Goal: Task Accomplishment & Management: Use online tool/utility

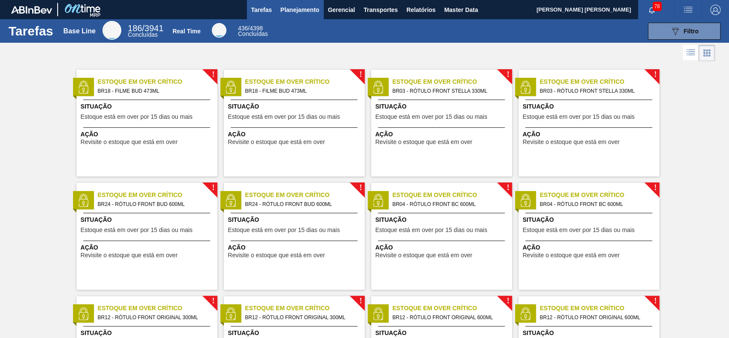
click at [307, 17] on button "Planejamento" at bounding box center [299, 9] width 47 height 19
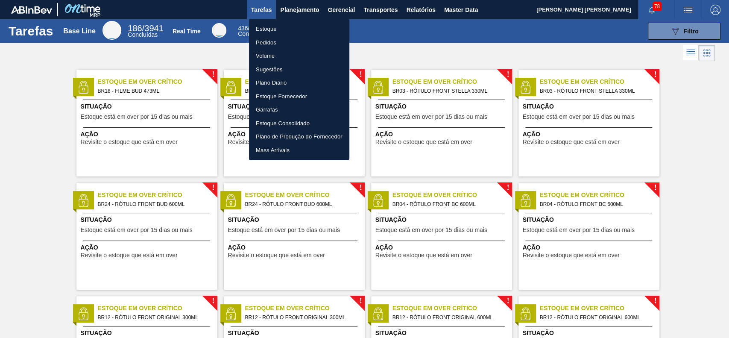
click at [290, 30] on li "Estoque" at bounding box center [299, 29] width 100 height 14
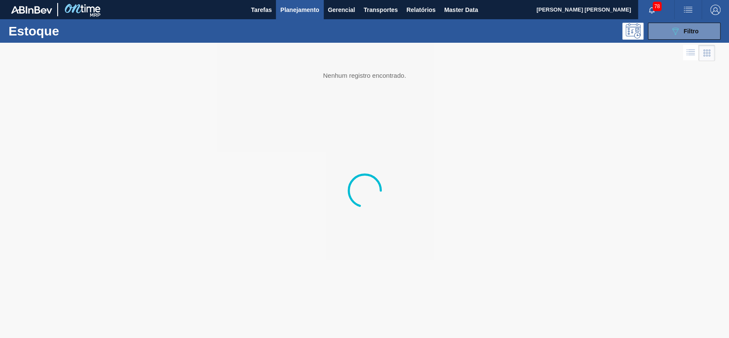
click at [673, 32] on icon "089F7B8B-B2A5-4AFE-B5C0-19BA573D28AC" at bounding box center [675, 31] width 10 height 10
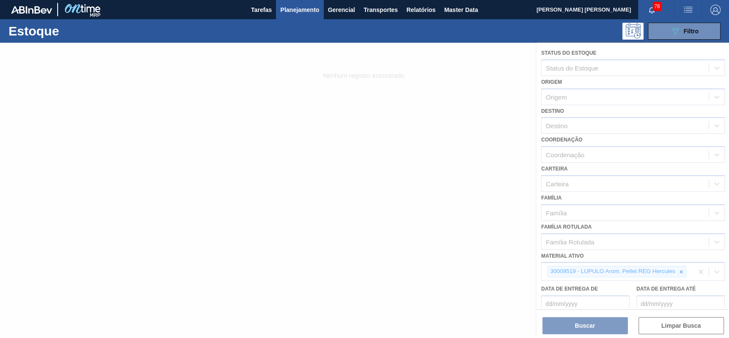
click at [676, 268] on div at bounding box center [364, 190] width 729 height 295
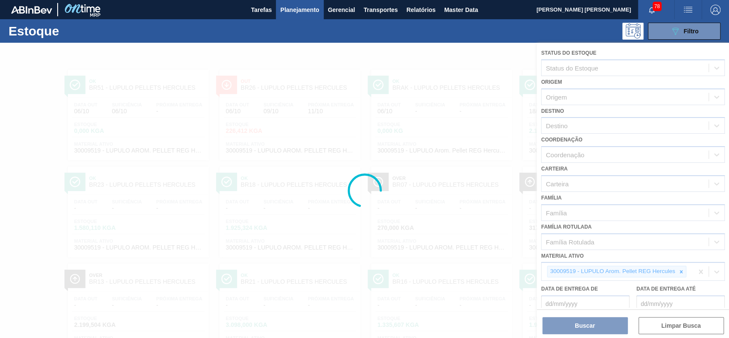
click at [679, 270] on div at bounding box center [364, 190] width 729 height 295
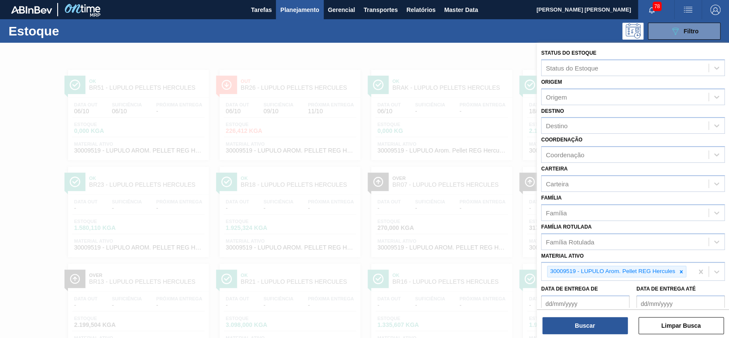
click at [679, 270] on icon at bounding box center [681, 272] width 6 height 6
paste ativo "30003508"
type ativo "30003508"
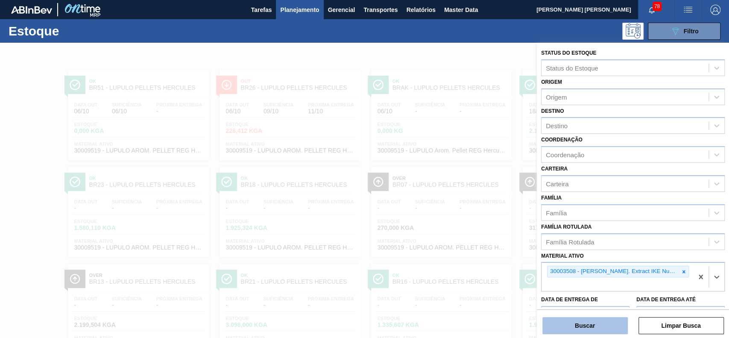
click at [601, 330] on button "Buscar" at bounding box center [584, 325] width 85 height 17
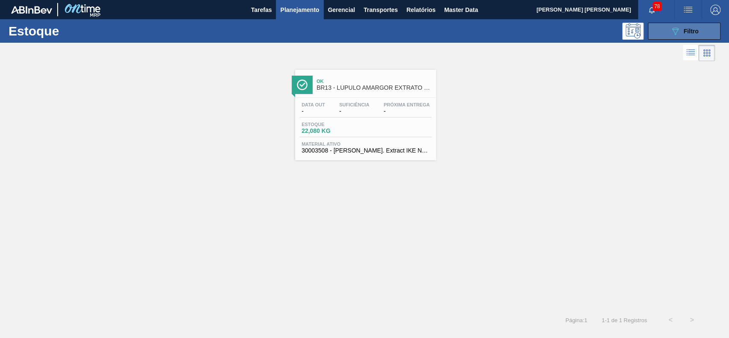
click at [670, 32] on icon "089F7B8B-B2A5-4AFE-B5C0-19BA573D28AC" at bounding box center [675, 31] width 10 height 10
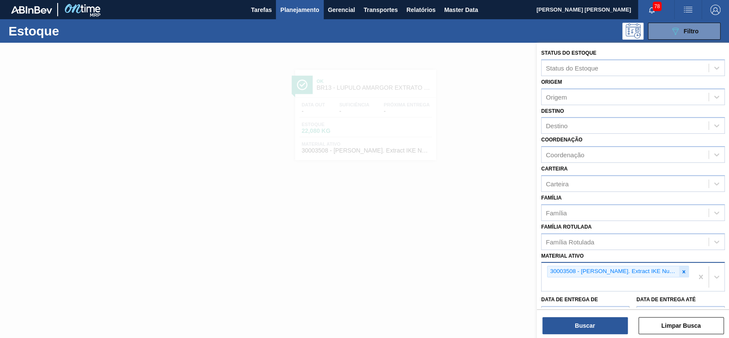
click at [681, 269] on icon at bounding box center [684, 272] width 6 height 6
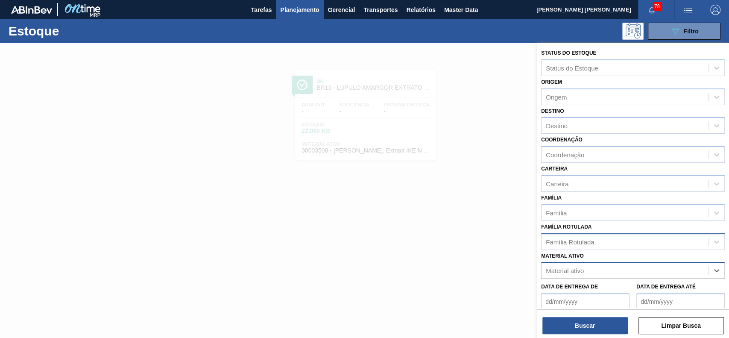
click at [626, 242] on div "Família Rotulada" at bounding box center [624, 241] width 167 height 12
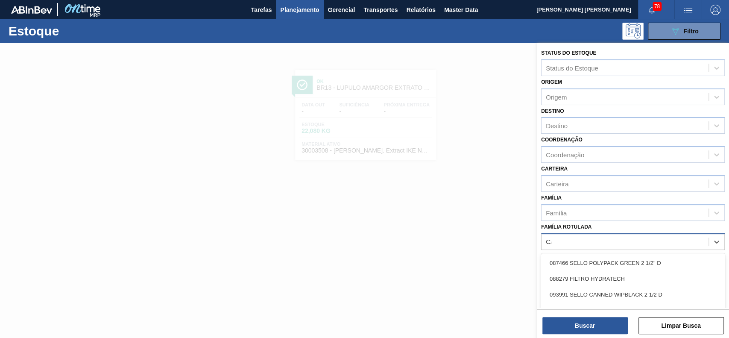
type Rotulada "CARV"
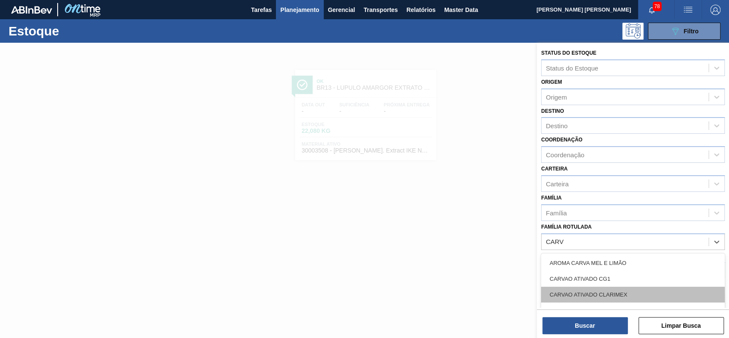
click at [613, 288] on div "CARVAO ATIVADO CLARIMEX" at bounding box center [633, 295] width 184 height 16
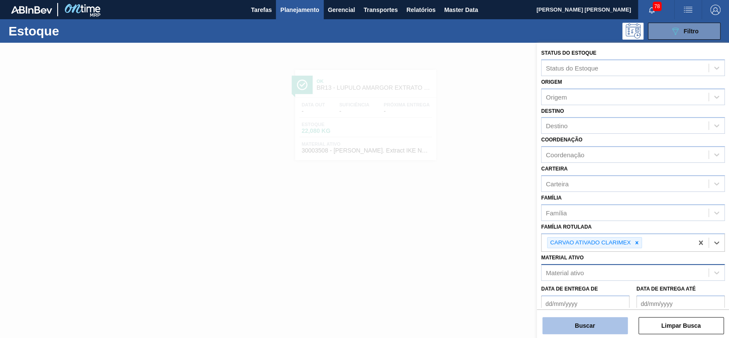
click at [610, 325] on button "Buscar" at bounding box center [584, 325] width 85 height 17
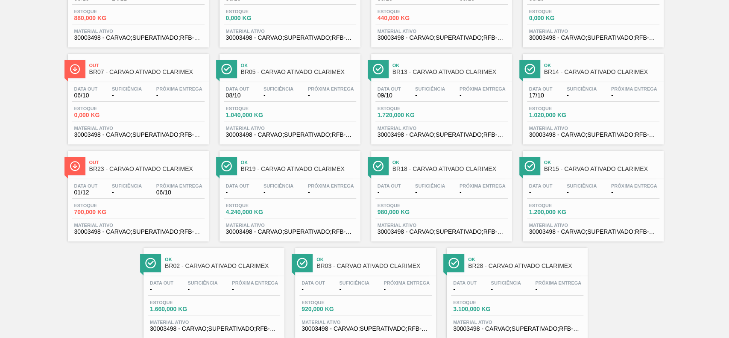
scroll to position [228, 0]
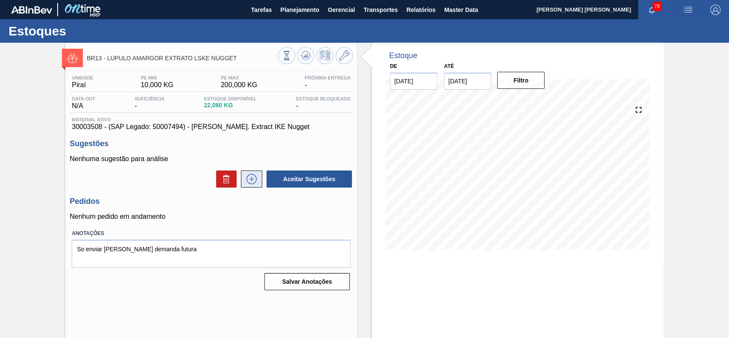
click at [245, 184] on icon at bounding box center [252, 179] width 14 height 10
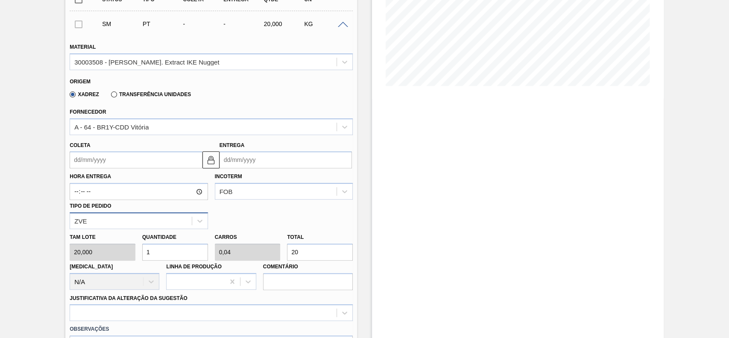
scroll to position [171, 0]
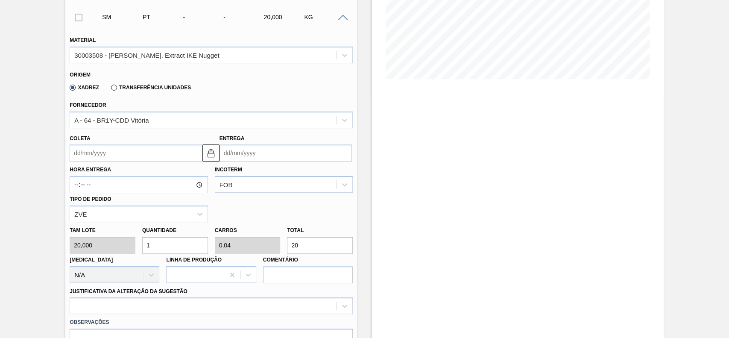
click at [124, 152] on input "Coleta" at bounding box center [136, 152] width 132 height 17
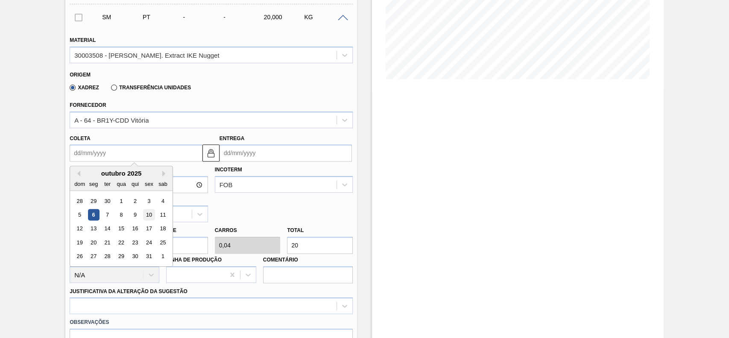
click at [150, 215] on div "10" at bounding box center [149, 215] width 12 height 12
type input "10/10/2025"
type input "15/10/2025"
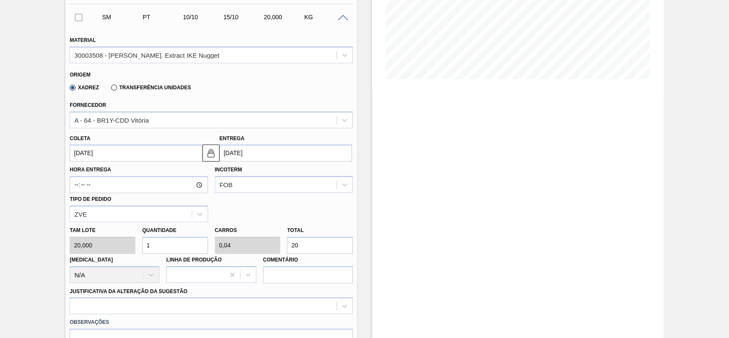
click at [184, 251] on input "1" at bounding box center [175, 245] width 66 height 17
click at [313, 251] on input "20" at bounding box center [320, 245] width 66 height 17
type input "0,1"
type input "0,004"
type input "2"
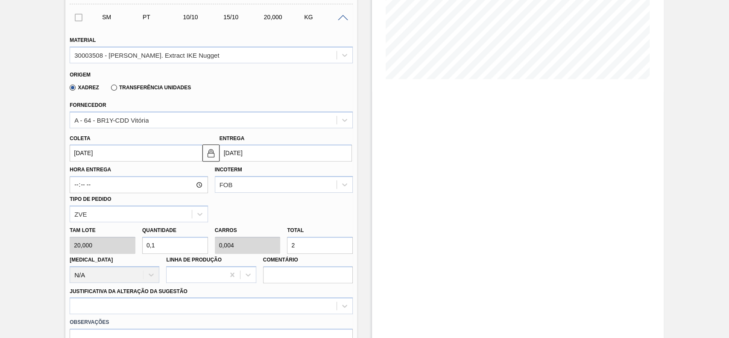
type input "1,15"
type input "0,046"
type input "23,"
type input "1,18"
type input "0,047"
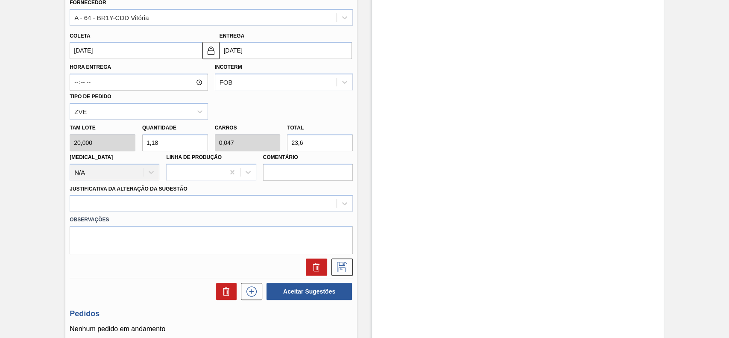
scroll to position [284, 0]
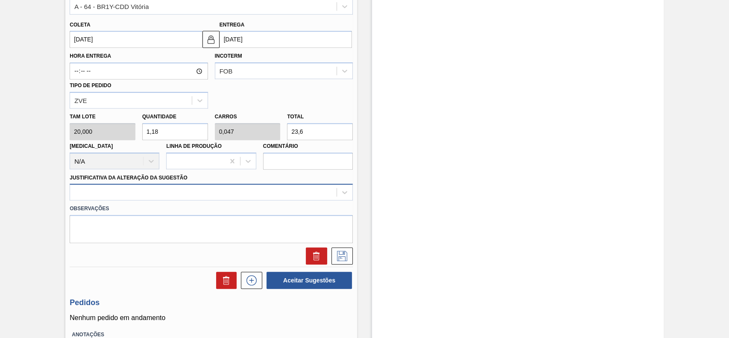
type input "23,6"
click at [152, 199] on div at bounding box center [203, 192] width 266 height 12
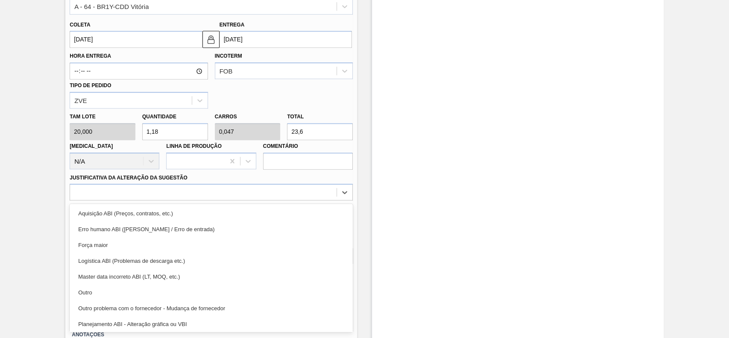
drag, startPoint x: 120, startPoint y: 291, endPoint x: 332, endPoint y: 252, distance: 215.4
click at [120, 291] on div "Outro" at bounding box center [211, 292] width 283 height 16
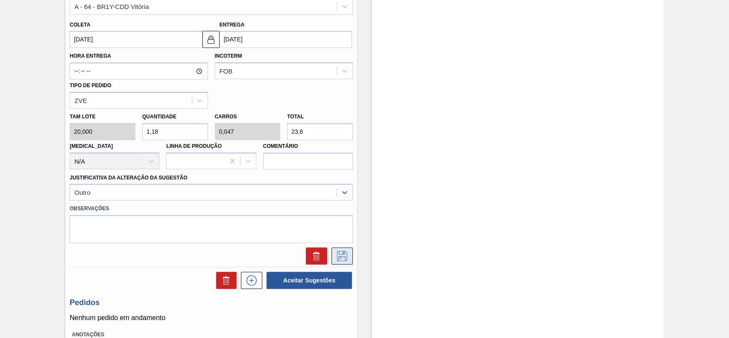
click at [348, 254] on icon at bounding box center [342, 256] width 14 height 10
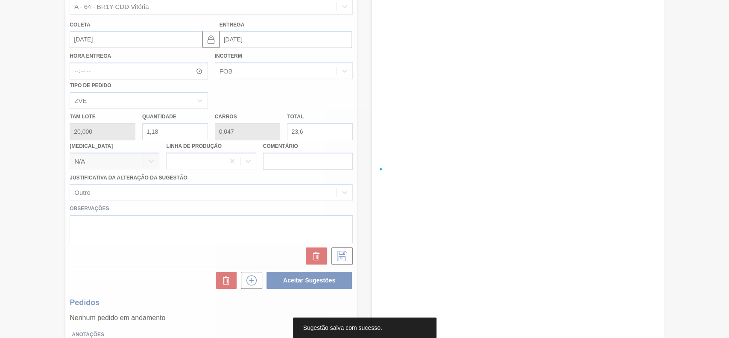
scroll to position [29, 0]
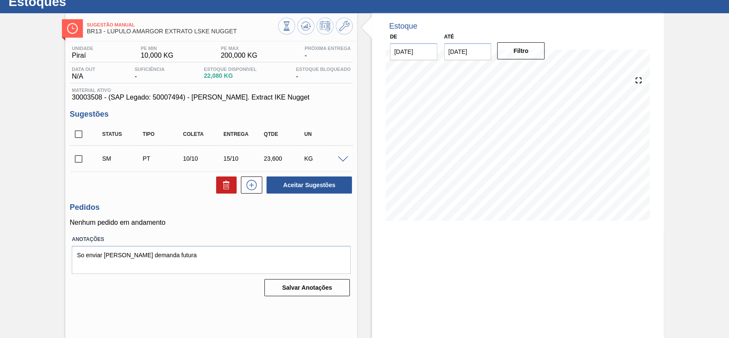
click at [76, 157] on input "checkbox" at bounding box center [79, 159] width 18 height 18
click at [282, 191] on button "Aceitar Sugestões" at bounding box center [308, 184] width 85 height 17
checkbox input "false"
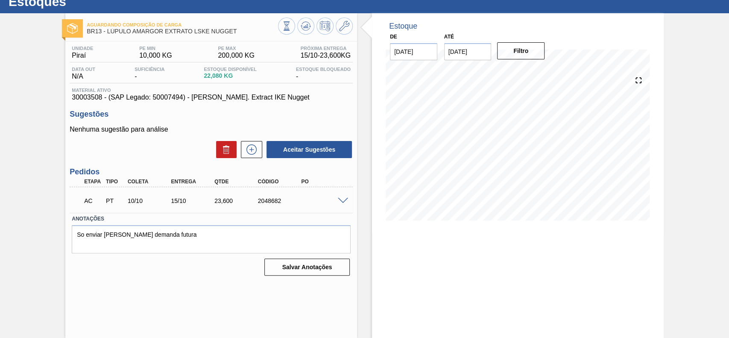
click at [339, 199] on span at bounding box center [343, 201] width 10 height 6
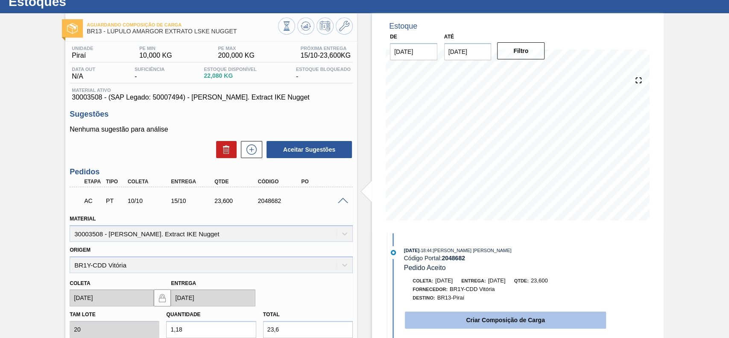
click at [485, 316] on button "Criar Composição de Carga" at bounding box center [505, 319] width 201 height 17
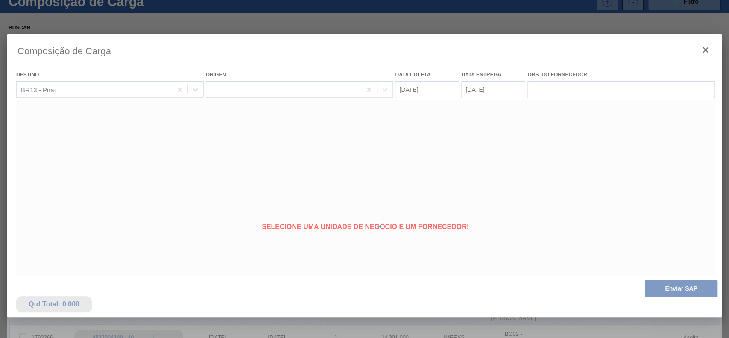
type coleta "10/10/2025"
type Entrega "15/10/2025"
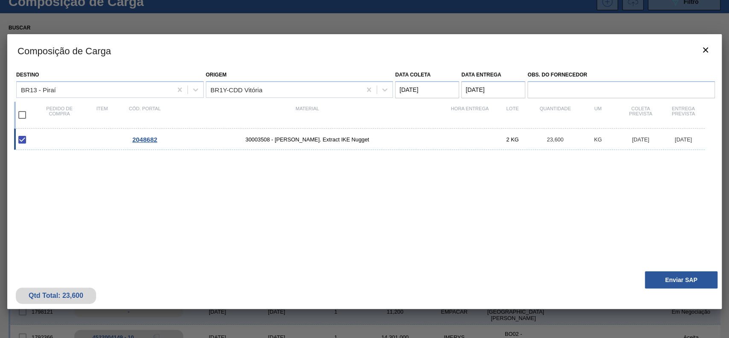
click at [677, 270] on div "Qtd Total: 23,600 Enviar SAP" at bounding box center [364, 288] width 714 height 42
click at [677, 279] on button "Enviar SAP" at bounding box center [681, 279] width 73 height 17
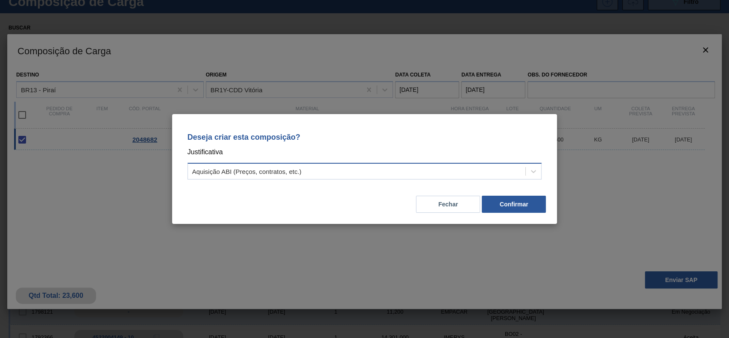
click at [278, 174] on div "Aquisição ABI (Preços, contratos, etc.)" at bounding box center [246, 171] width 109 height 7
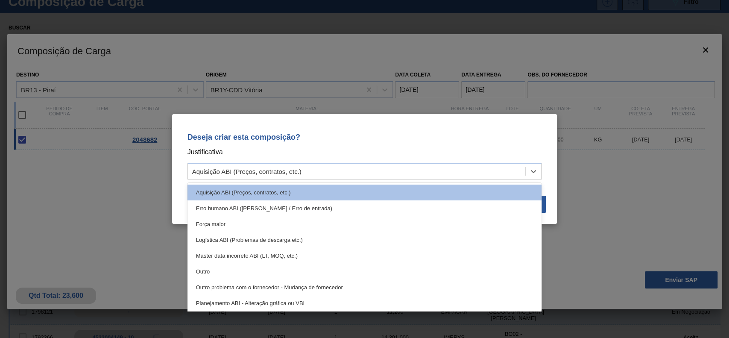
drag, startPoint x: 242, startPoint y: 265, endPoint x: 465, endPoint y: 210, distance: 229.5
click at [242, 266] on div "Outro" at bounding box center [364, 271] width 354 height 16
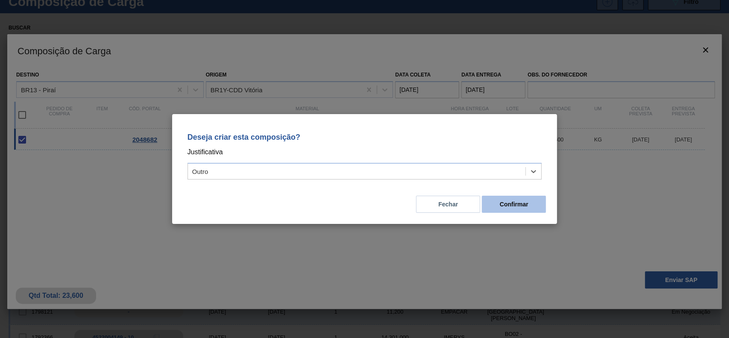
click at [507, 206] on button "Confirmar" at bounding box center [514, 204] width 64 height 17
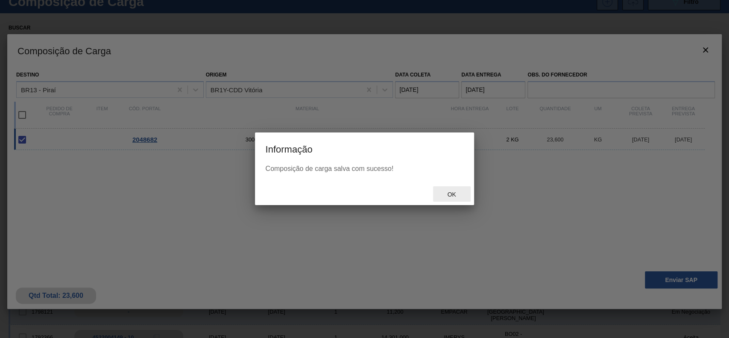
click at [448, 193] on span "Ok" at bounding box center [451, 194] width 22 height 7
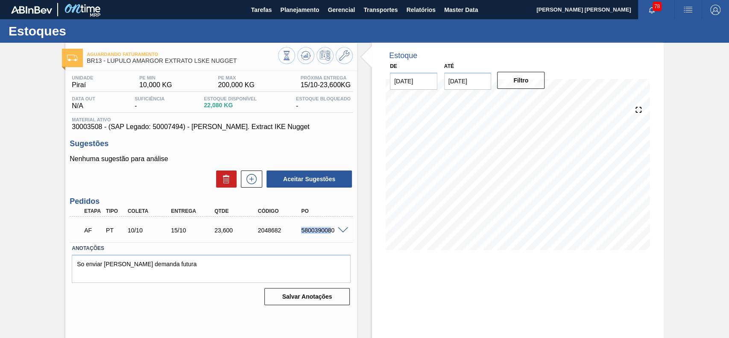
drag, startPoint x: 300, startPoint y: 231, endPoint x: 331, endPoint y: 236, distance: 31.5
click at [331, 236] on div "AF PT 10/10 15/10 23,600 2048682 5800390080" at bounding box center [209, 229] width 260 height 17
click at [323, 231] on div "5800390080" at bounding box center [323, 230] width 48 height 7
drag, startPoint x: 302, startPoint y: 231, endPoint x: 332, endPoint y: 235, distance: 30.6
click at [332, 235] on div "AF PT 10/10 15/10 23,600 2048682 5800390080" at bounding box center [209, 229] width 260 height 17
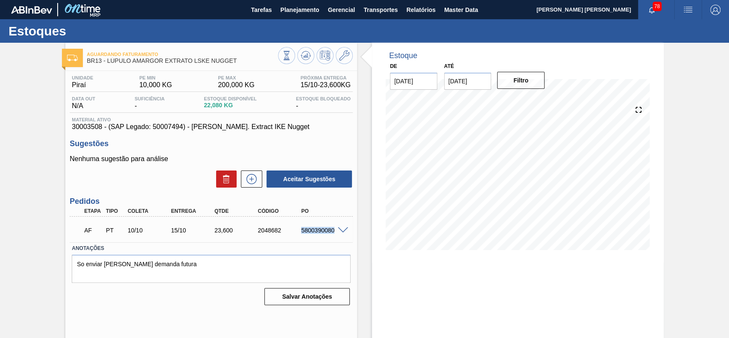
copy div "5800390080"
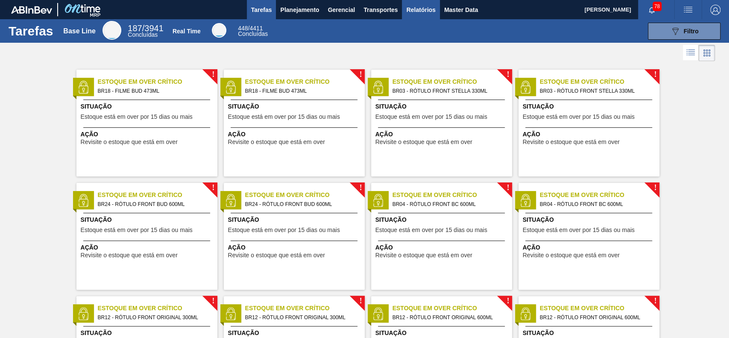
click at [417, 12] on span "Relatórios" at bounding box center [420, 10] width 29 height 10
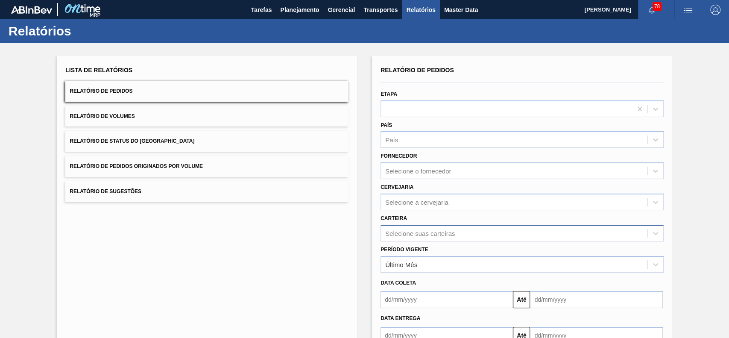
click at [471, 231] on div "Selecione suas carteiras" at bounding box center [521, 233] width 283 height 17
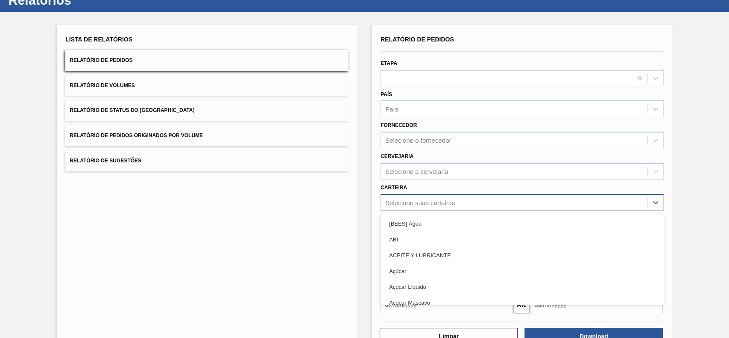
scroll to position [38, 0]
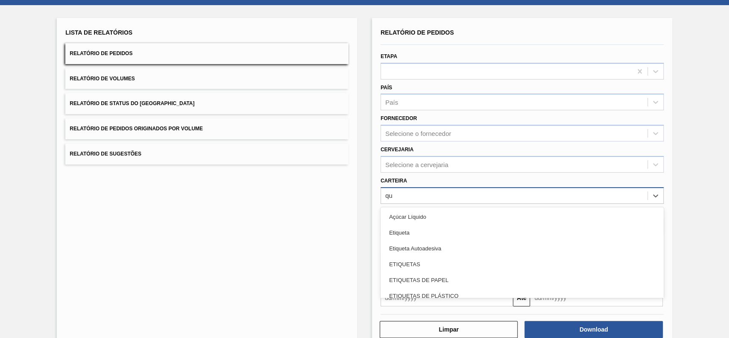
type input "q"
type input "quí"
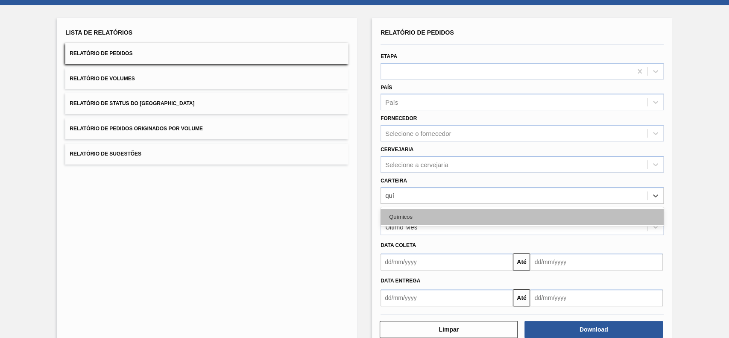
click at [473, 219] on div "Químicos" at bounding box center [521, 217] width 283 height 16
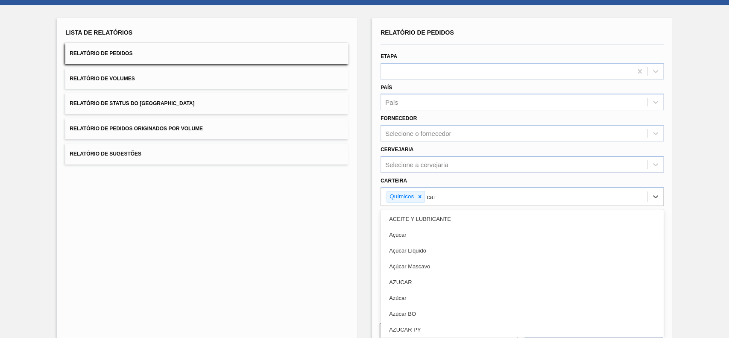
type input "carv"
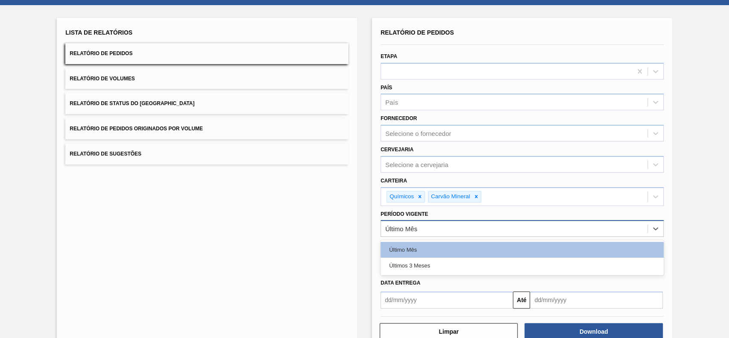
click at [456, 230] on div "Último Mês" at bounding box center [514, 228] width 266 height 12
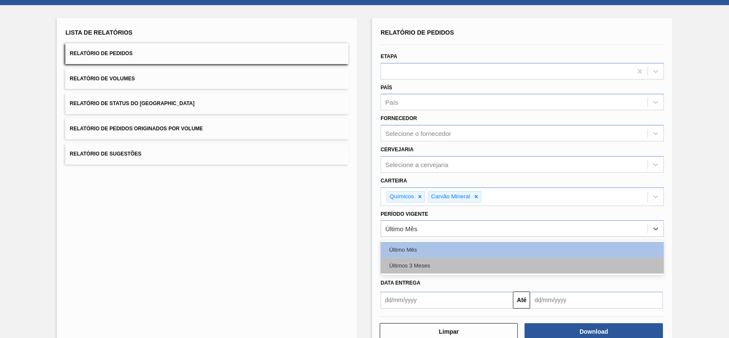
click at [462, 265] on div "Últimos 3 Meses" at bounding box center [521, 266] width 283 height 16
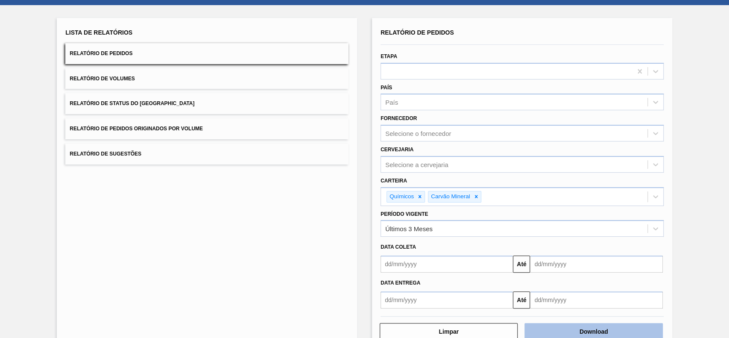
click at [560, 325] on button "Download" at bounding box center [593, 331] width 138 height 17
